Goal: Transaction & Acquisition: Purchase product/service

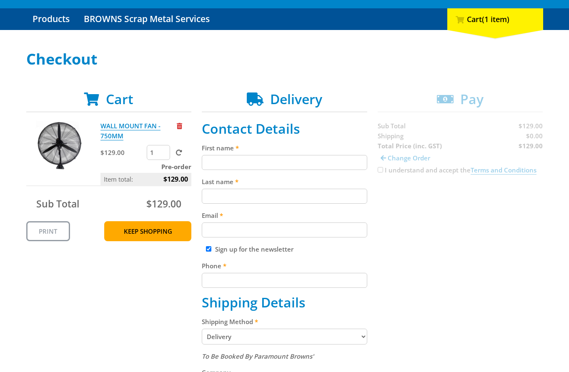
scroll to position [81, 0]
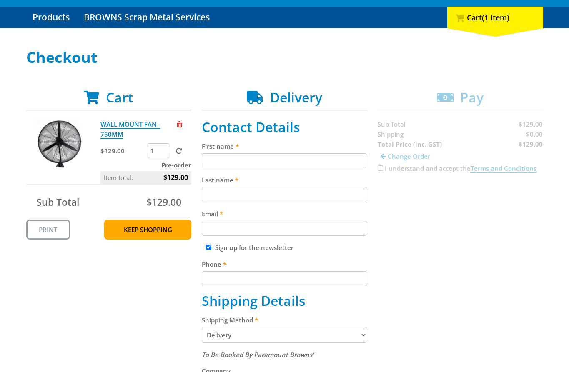
click at [289, 158] on input "First name" at bounding box center [284, 160] width 165 height 15
paste input "[PERSON_NAME]"
type input "[PERSON_NAME]"
click at [288, 191] on input "Last name" at bounding box center [284, 194] width 165 height 15
paste input "[PERSON_NAME]"
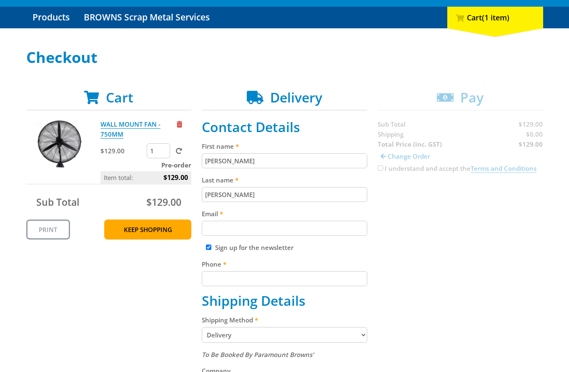
type input "[PERSON_NAME]"
drag, startPoint x: 421, startPoint y: 218, endPoint x: 418, endPoint y: 221, distance: 4.8
click at [421, 218] on div "Cart WALL MOUNT FAN - 750MM $129.00 1 Pre-order Item total: $129.00 Sub Total $…" at bounding box center [284, 379] width 517 height 578
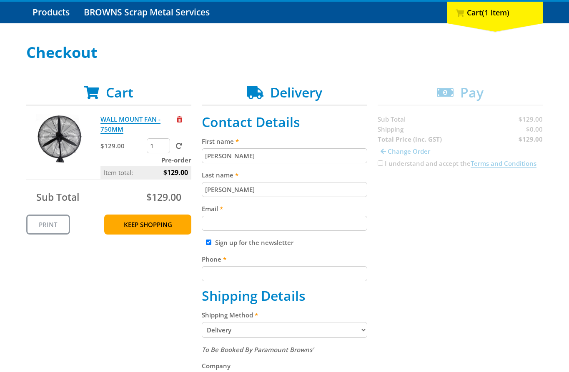
scroll to position [95, 0]
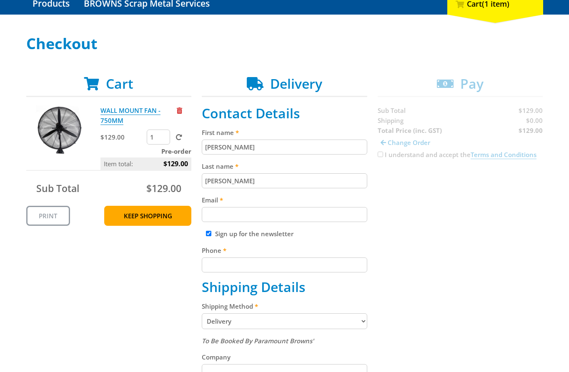
click at [320, 205] on div "Email" at bounding box center [284, 208] width 165 height 27
click at [333, 229] on div "Sign up for the newsletter" at bounding box center [284, 234] width 165 height 10
click at [325, 221] on input "Email" at bounding box center [284, 214] width 165 height 15
paste input "[EMAIL_ADDRESS][DOMAIN_NAME]"
type input "[EMAIL_ADDRESS][DOMAIN_NAME]"
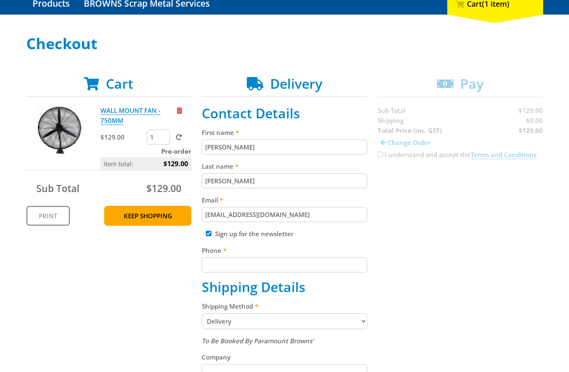
drag, startPoint x: 391, startPoint y: 222, endPoint x: 358, endPoint y: 245, distance: 40.0
click at [391, 222] on div "Cart WALL MOUNT FAN - 750MM $129.00 1 Pre-order Item total: $129.00 Sub Total $…" at bounding box center [284, 365] width 517 height 578
click at [206, 231] on input "Sign up for the newsletter" at bounding box center [208, 233] width 5 height 5
checkbox input "false"
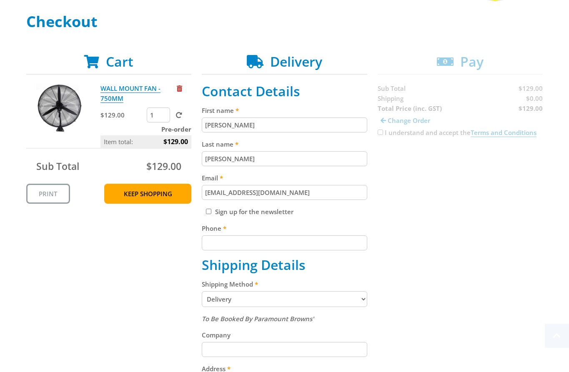
scroll to position [168, 0]
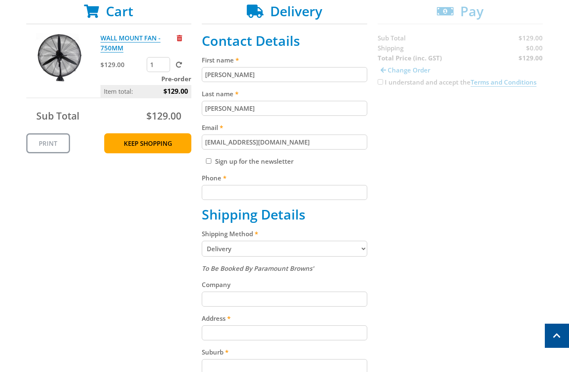
click at [243, 193] on input "Phone" at bounding box center [284, 192] width 165 height 15
type input "0412345678"
click at [494, 191] on div "Cart WALL MOUNT FAN - 750MM $129.00 1 Pre-order Item total: $129.00 Sub Total $…" at bounding box center [284, 292] width 517 height 578
click at [247, 249] on select "Pickup from Gepps Cross Delivery" at bounding box center [284, 249] width 165 height 16
click at [202, 241] on select "Pickup from Gepps Cross Delivery" at bounding box center [284, 249] width 165 height 16
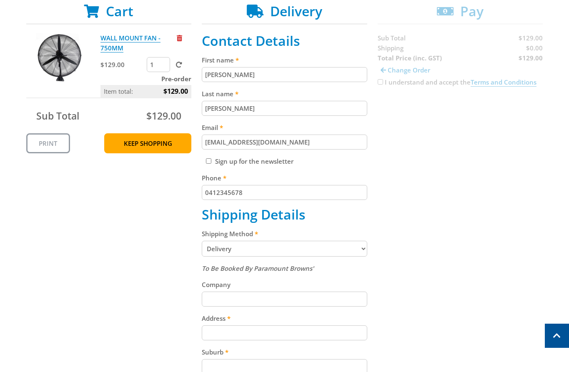
click at [257, 253] on select "Pickup from Gepps Cross Delivery" at bounding box center [284, 249] width 165 height 16
select select "Pickup"
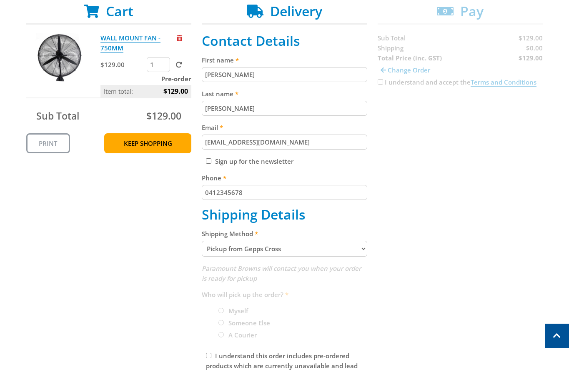
click at [391, 245] on div "Cart WALL MOUNT FAN - 750MM $129.00 1 Pre-order Item total: $129.00 Sub Total $…" at bounding box center [284, 212] width 517 height 418
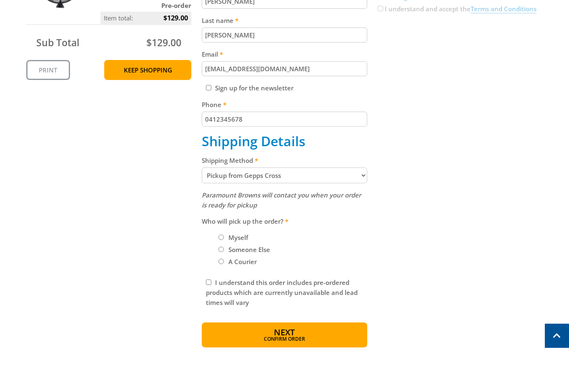
scroll to position [250, 0]
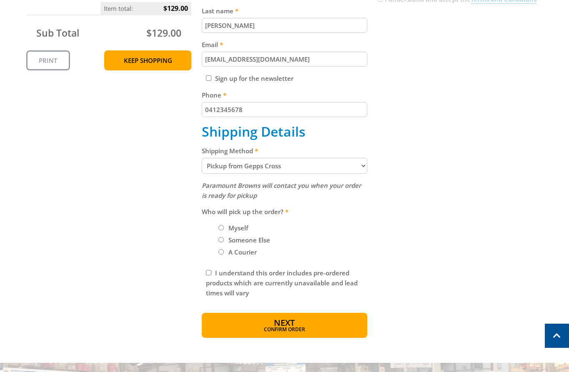
click at [207, 271] on input "I understand this order includes pre-ordered products which are currently unava…" at bounding box center [208, 272] width 5 height 5
checkbox input "true"
click at [277, 331] on span "Confirm order" at bounding box center [285, 330] width 130 height 5
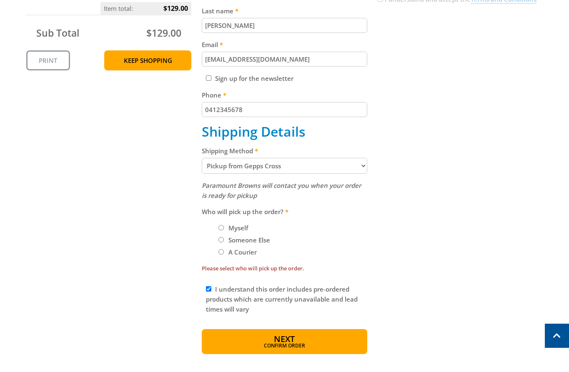
click at [220, 224] on li "Myself" at bounding box center [292, 228] width 149 height 10
click at [221, 228] on input "Myself" at bounding box center [220, 227] width 5 height 5
radio input "true"
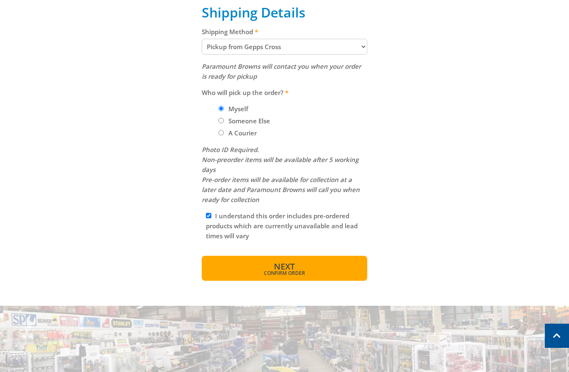
click at [278, 277] on button "Next Confirm order" at bounding box center [284, 268] width 165 height 25
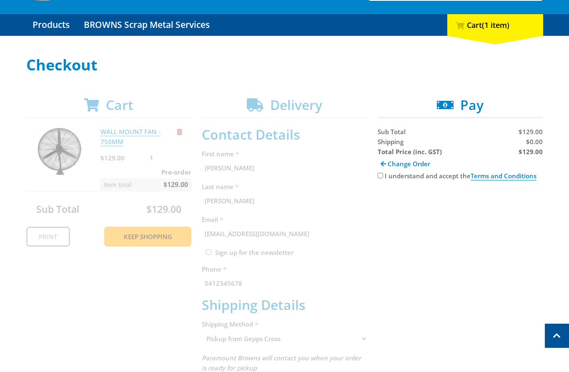
scroll to position [48, 0]
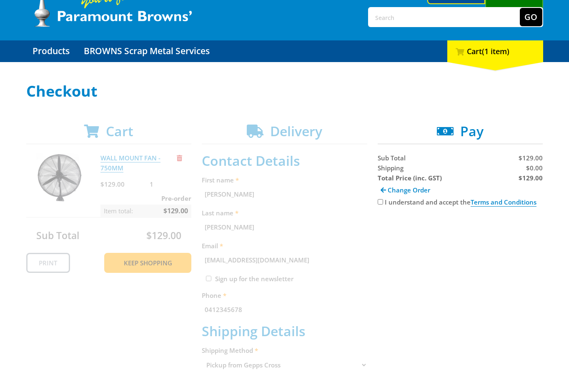
click at [381, 204] on input "I understand and accept the Terms and Conditions" at bounding box center [380, 201] width 5 height 5
checkbox input "true"
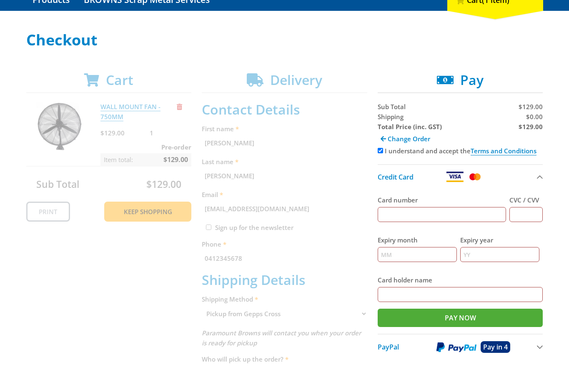
scroll to position [99, 0]
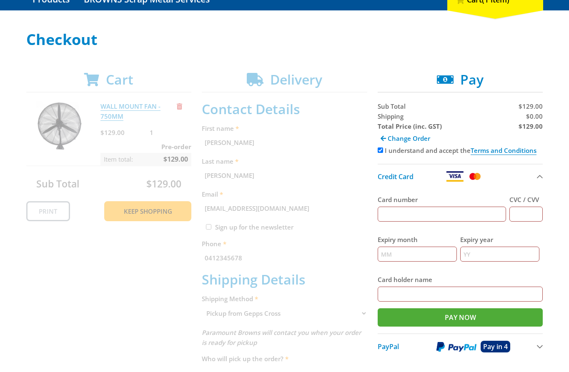
click at [425, 216] on input "Card number" at bounding box center [442, 214] width 129 height 15
type input "[CREDIT_CARD_NUMBER]"
type input "123"
type input "12"
type input "2025"
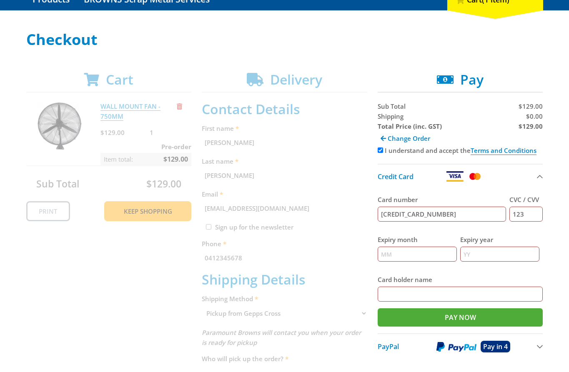
type input "[PERSON_NAME]"
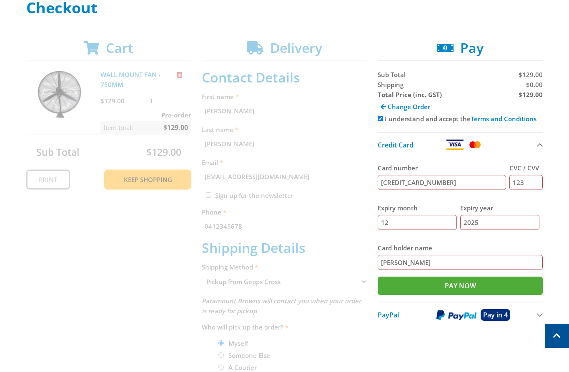
scroll to position [0, 0]
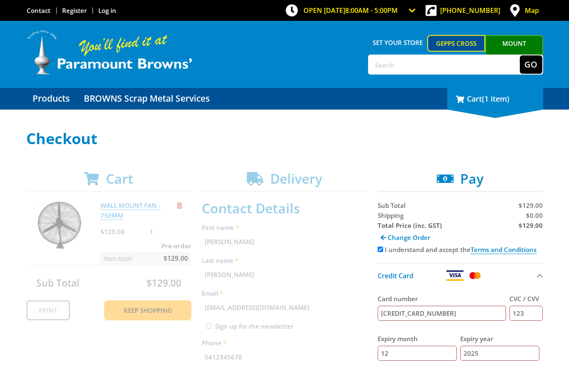
click at [490, 101] on span "(1 item)" at bounding box center [496, 99] width 28 height 10
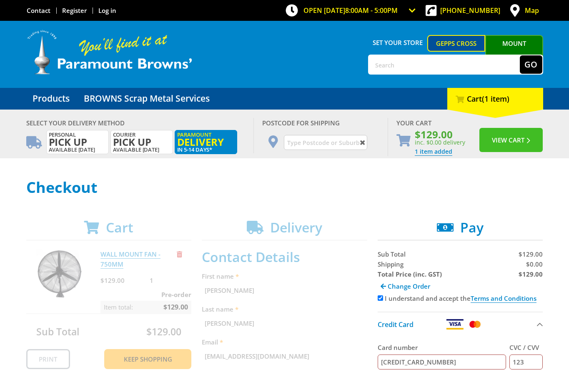
click at [508, 139] on button "View Cart" at bounding box center [510, 140] width 63 height 24
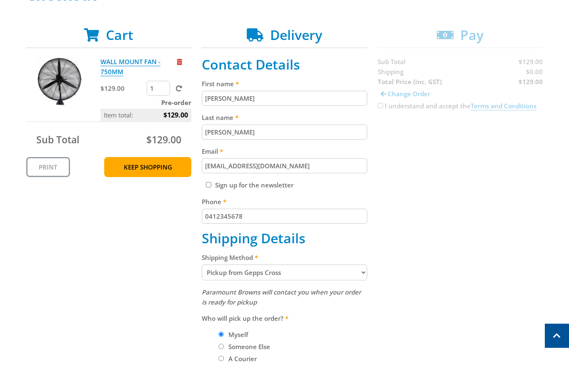
scroll to position [144, 0]
click at [293, 272] on select "Pickup from Gepps Cross Delivery" at bounding box center [284, 272] width 165 height 16
select select "Delivery"
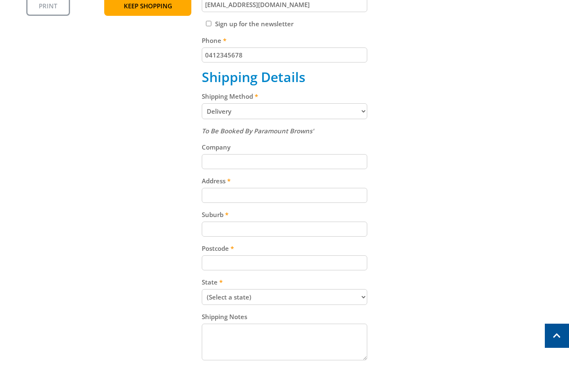
scroll to position [307, 0]
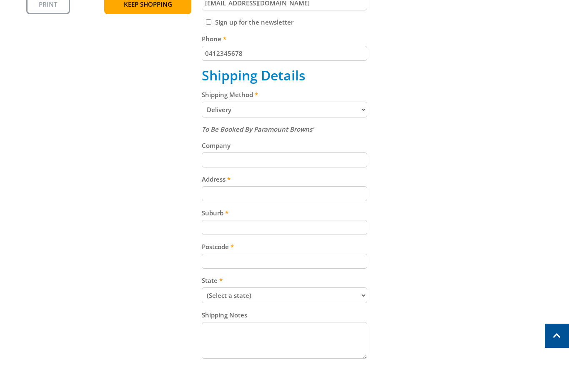
drag, startPoint x: 223, startPoint y: 194, endPoint x: 408, endPoint y: 182, distance: 186.2
click at [227, 197] on input "Address" at bounding box center [284, 193] width 165 height 15
paste input "[STREET_ADDRESS]"
type input "[STREET_ADDRESS]"
drag, startPoint x: 472, startPoint y: 166, endPoint x: 556, endPoint y: 164, distance: 84.2
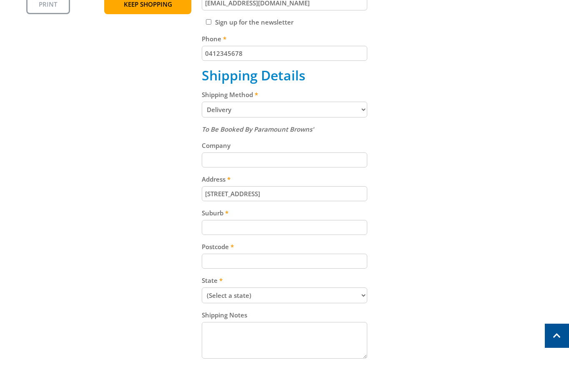
click at [469, 165] on div "Cart WALL MOUNT FAN - 750MM $129.00 1 Pre-order Item total: $129.00 Sub Total $…" at bounding box center [284, 153] width 517 height 578
drag, startPoint x: 315, startPoint y: 228, endPoint x: 386, endPoint y: 230, distance: 70.4
click at [317, 228] on input "Suburb" at bounding box center [284, 227] width 165 height 15
paste input "Gepps Cross"
type input "Gepps Cross"
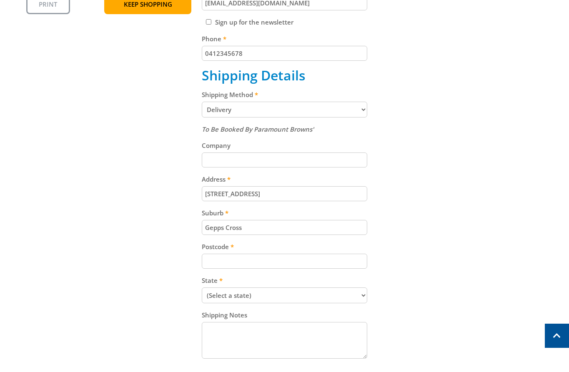
click at [402, 230] on div "Cart WALL MOUNT FAN - 750MM $129.00 1 Pre-order Item total: $129.00 Sub Total $…" at bounding box center [284, 153] width 517 height 578
click at [290, 253] on div "Postcode" at bounding box center [284, 255] width 165 height 27
click at [266, 267] on input "Postcode" at bounding box center [284, 261] width 165 height 15
paste input "5094"
type input "5094"
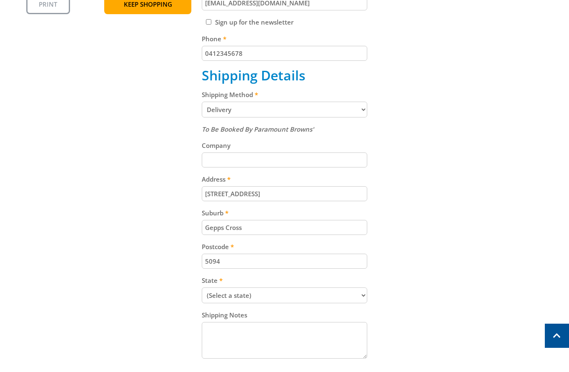
click at [258, 289] on select "(Select a state) [GEOGRAPHIC_DATA] [GEOGRAPHIC_DATA] [GEOGRAPHIC_DATA] [GEOGRAP…" at bounding box center [284, 296] width 165 height 16
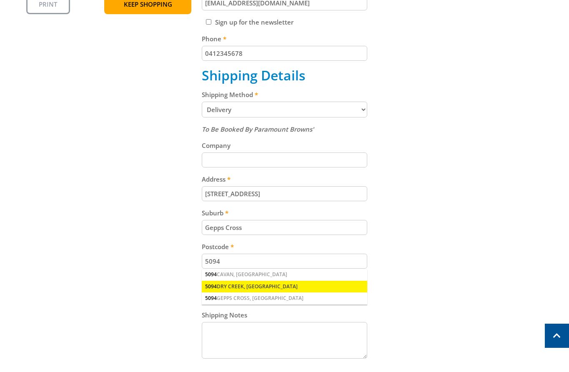
select select "SA"
click at [202, 288] on select "(Select a state) [GEOGRAPHIC_DATA] [GEOGRAPHIC_DATA] [GEOGRAPHIC_DATA] [GEOGRAP…" at bounding box center [284, 296] width 165 height 16
click at [371, 199] on div "Cart WALL MOUNT FAN - 750MM $129.00 1 Pre-order Item total: $129.00 Sub Total $…" at bounding box center [284, 153] width 517 height 578
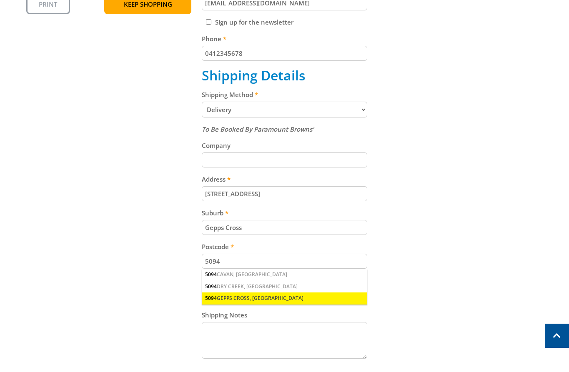
click at [255, 298] on div "5094 GEPPS CROSS, [GEOGRAPHIC_DATA]" at bounding box center [284, 299] width 165 height 12
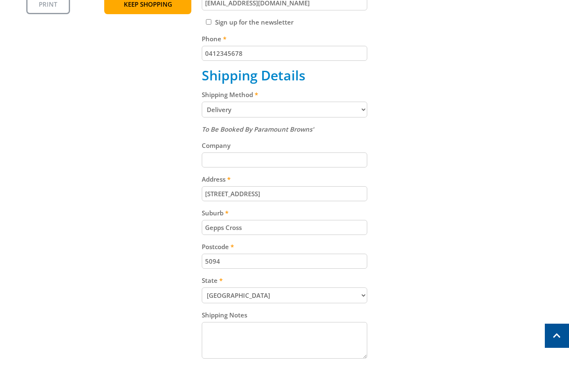
click at [386, 252] on div "Cart WALL MOUNT FAN - 750MM $129.00 1 Pre-order Item total: $129.00 Sub Total $…" at bounding box center [284, 153] width 517 height 578
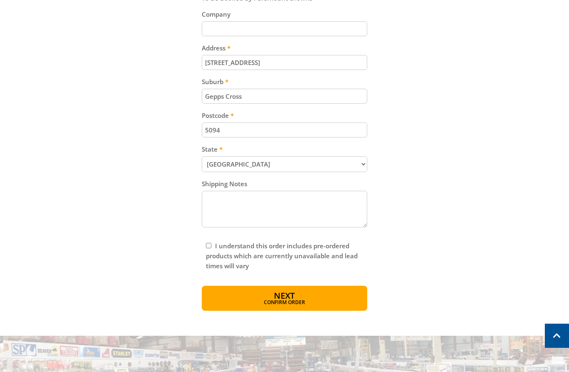
scroll to position [438, 0]
click at [206, 244] on input "I understand this order includes pre-ordered products which are currently unava…" at bounding box center [208, 245] width 5 height 5
checkbox input "true"
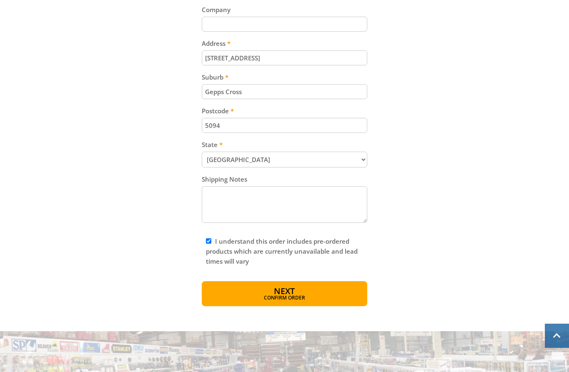
scroll to position [563, 0]
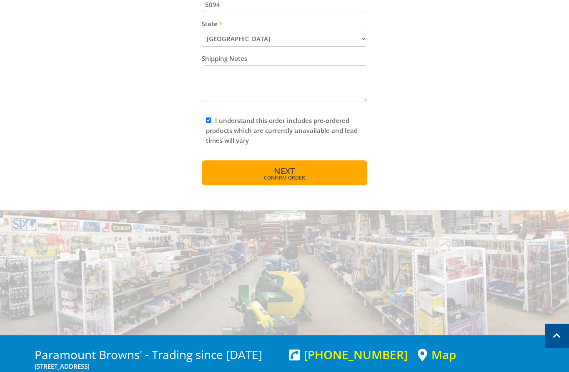
click at [304, 184] on button "Next Confirm order" at bounding box center [284, 172] width 165 height 25
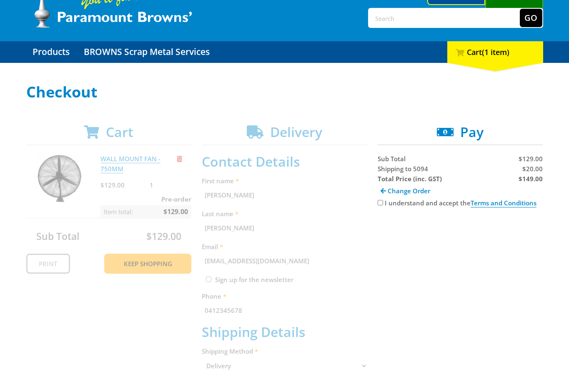
scroll to position [45, 0]
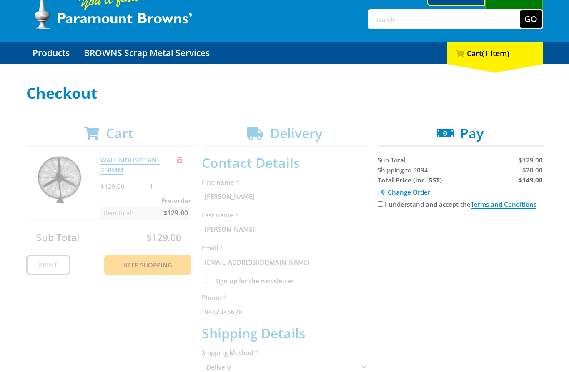
click at [383, 207] on div "I understand and accept the Terms and Conditions" at bounding box center [460, 204] width 165 height 10
click at [380, 204] on input "I understand and accept the Terms and Conditions" at bounding box center [380, 203] width 5 height 5
checkbox input "true"
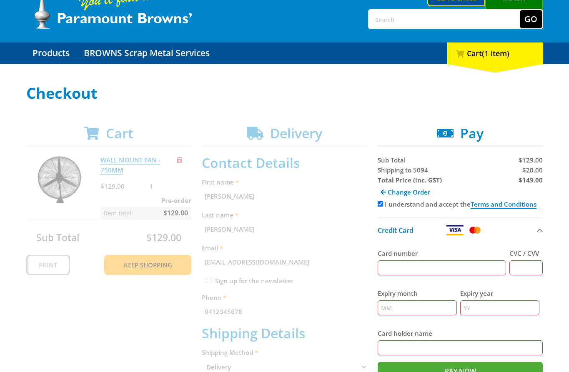
click at [392, 170] on span "Shipping to 5094" at bounding box center [403, 170] width 50 height 8
copy span "Shipping"
click at [531, 170] on span "$20.00" at bounding box center [532, 170] width 20 height 8
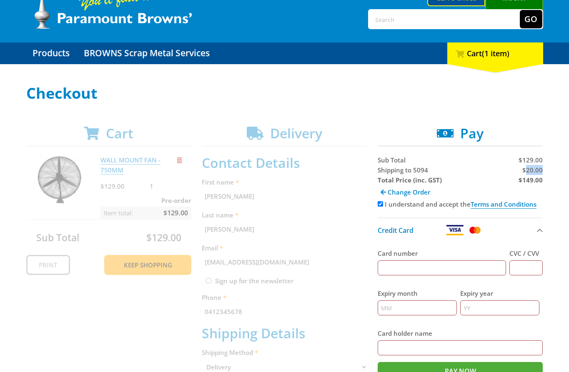
copy span "20.00"
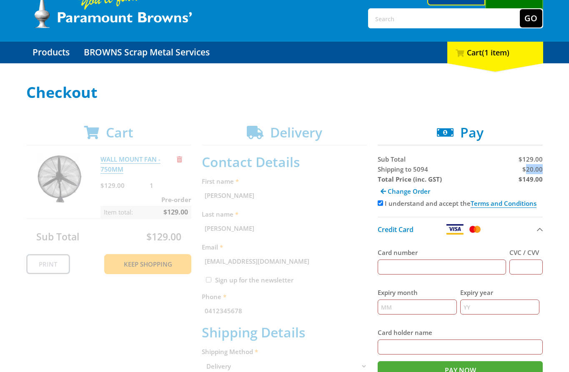
scroll to position [50, 0]
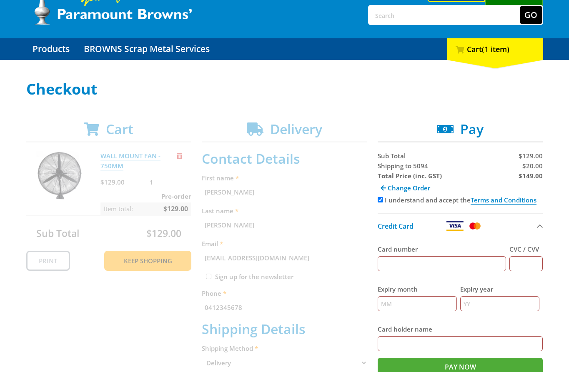
click at [533, 176] on strong "$149.00" at bounding box center [530, 176] width 24 height 8
click at [532, 176] on strong "$149.00" at bounding box center [530, 176] width 24 height 8
copy strong "149.00"
click at [455, 267] on input "Card number" at bounding box center [442, 263] width 129 height 15
type input "[CREDIT_CARD_NUMBER]"
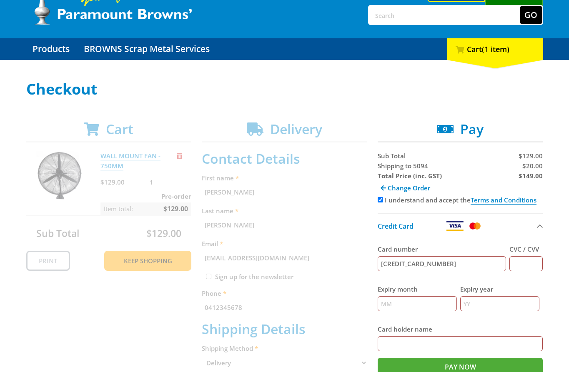
type input "123"
type input "12"
type input "2025"
type input "[PERSON_NAME]"
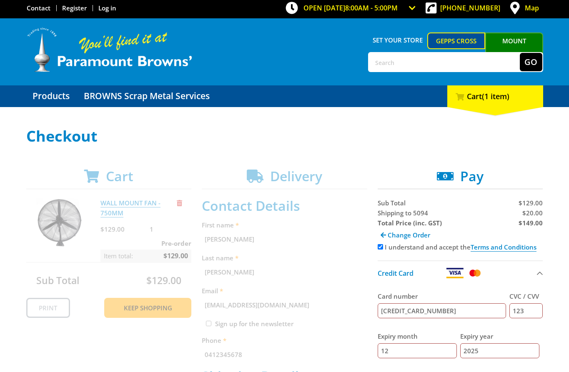
scroll to position [0, 0]
